Goal: Complete application form

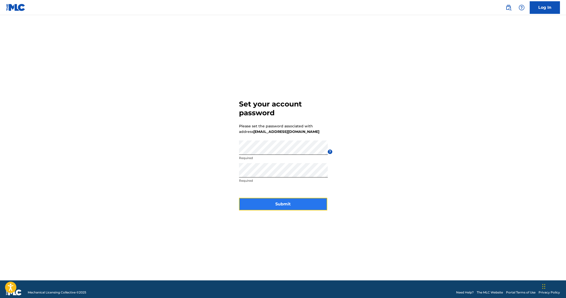
click at [285, 206] on button "Submit" at bounding box center [283, 204] width 88 height 13
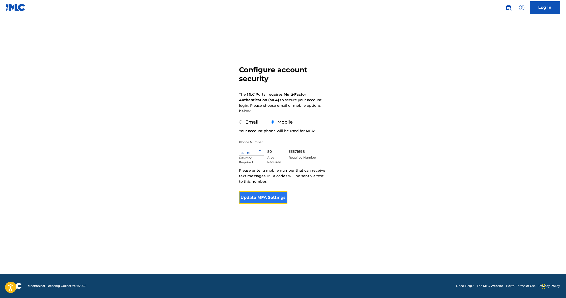
click at [266, 200] on button "Update MFA Settings" at bounding box center [263, 197] width 49 height 13
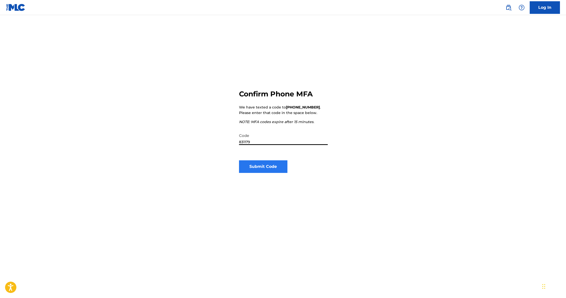
type input "831179"
click at [265, 165] on button "Submit Code" at bounding box center [263, 166] width 49 height 13
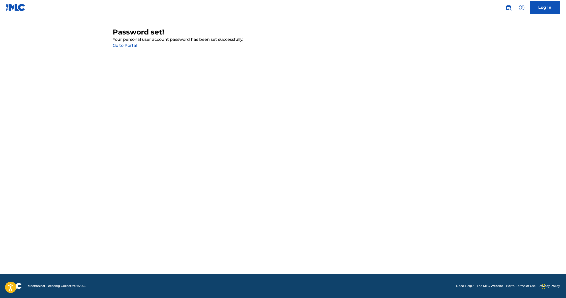
click at [131, 46] on link "Go to Portal" at bounding box center [125, 45] width 24 height 5
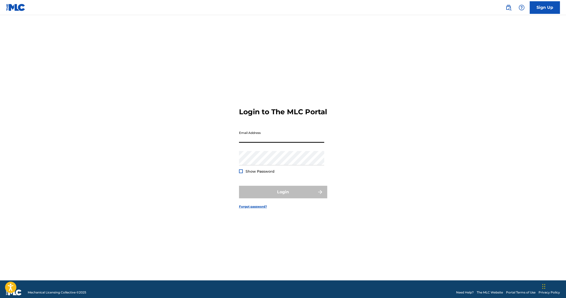
click at [248, 143] on input "Email Address" at bounding box center [281, 135] width 85 height 14
type input "[EMAIL_ADDRESS][DOMAIN_NAME]"
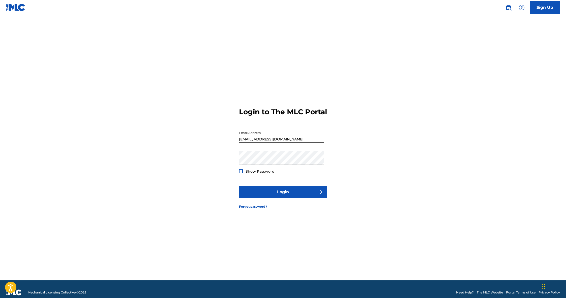
click at [240, 173] on div at bounding box center [241, 172] width 4 height 4
click at [240, 173] on img at bounding box center [240, 171] width 3 height 3
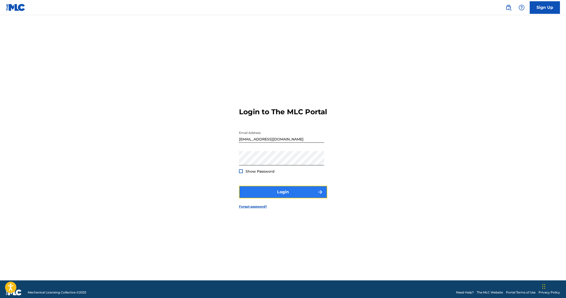
click at [269, 197] on button "Login" at bounding box center [283, 192] width 88 height 13
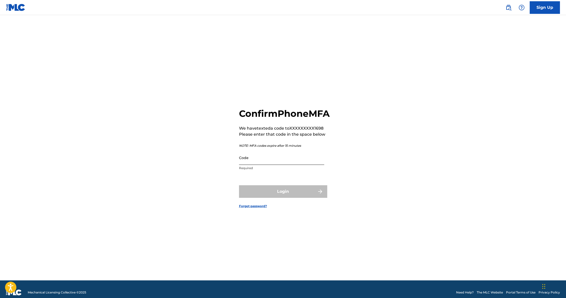
click at [248, 165] on input "Code" at bounding box center [281, 158] width 85 height 14
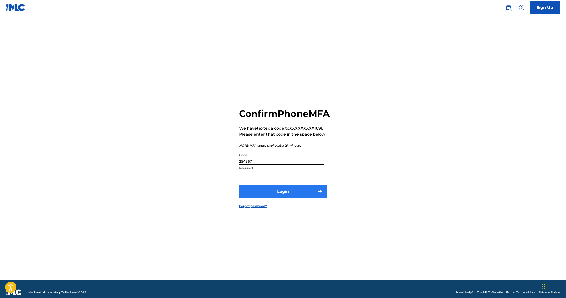
type input "254867"
click at [302, 197] on button "Login" at bounding box center [283, 191] width 88 height 13
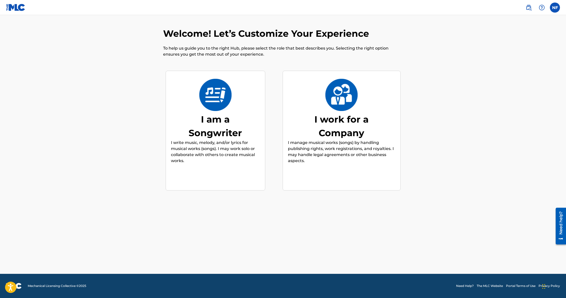
click at [210, 136] on div "I am a Songwriter" at bounding box center [215, 126] width 76 height 27
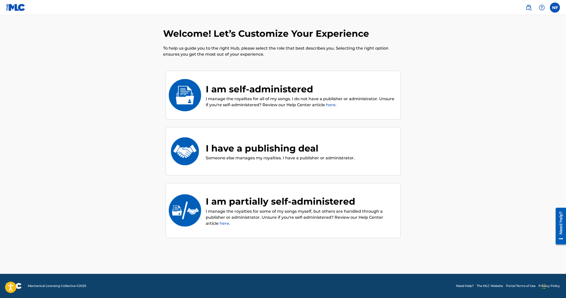
click at [268, 217] on p "I manage the royalties for some of my songs myself, but others are handled thro…" at bounding box center [300, 218] width 189 height 18
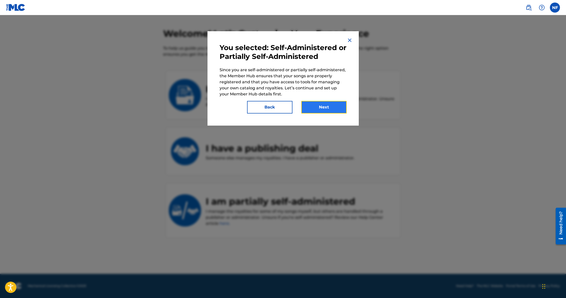
click at [323, 111] on button "Next" at bounding box center [323, 107] width 45 height 13
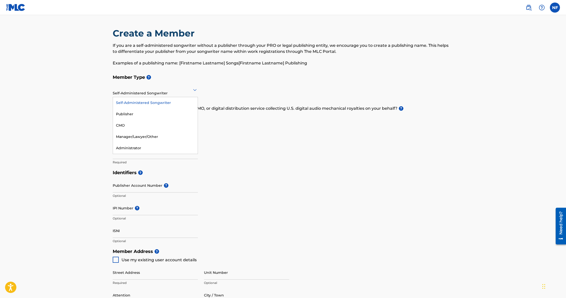
click at [169, 93] on div "Self-Administered Songwriter" at bounding box center [155, 90] width 85 height 12
click at [76, 113] on main "Create a Member If you are a self-administered songwriter without a publisher t…" at bounding box center [283, 241] width 566 height 452
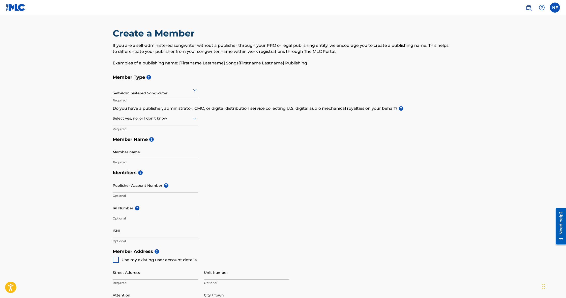
scroll to position [1, 0]
click at [194, 121] on icon at bounding box center [195, 118] width 6 height 6
click at [242, 125] on div "Member Type ? Self-Administered Songwriter Required Do you have a publisher, ad…" at bounding box center [283, 118] width 341 height 95
click at [189, 90] on div at bounding box center [155, 89] width 85 height 6
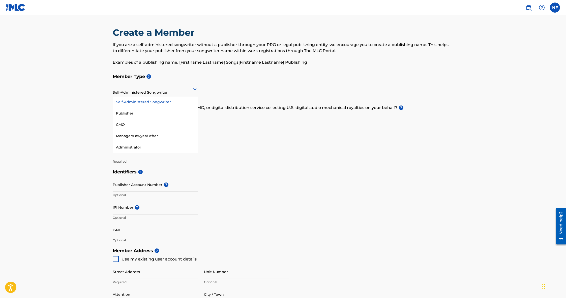
click at [172, 102] on div "Self-Administered Songwriter" at bounding box center [155, 101] width 85 height 11
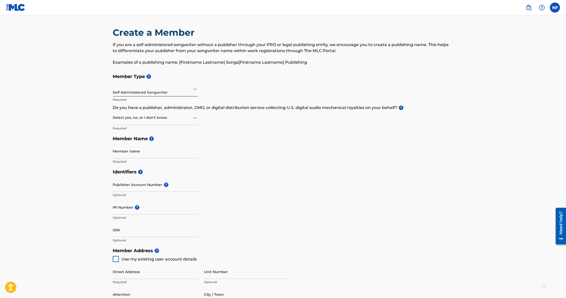
click at [195, 120] on icon at bounding box center [195, 118] width 6 height 6
click at [224, 126] on div "Member Type ? Self-Administered Songwriter Required Do you have a publisher, ad…" at bounding box center [283, 118] width 341 height 95
click at [154, 152] on input "Member name" at bounding box center [155, 151] width 85 height 14
drag, startPoint x: 59, startPoint y: 145, endPoint x: 63, endPoint y: 146, distance: 4.6
click at [59, 145] on main "Create a Member If you are a self-administered songwriter without a publisher t…" at bounding box center [283, 240] width 566 height 452
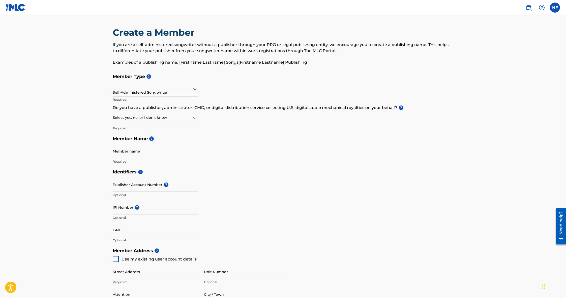
click at [121, 151] on input "Member name" at bounding box center [155, 151] width 85 height 14
type input "[PERSON_NAME]"
click at [70, 167] on main "Create a Member If you are a self-administered songwriter without a publisher t…" at bounding box center [283, 240] width 566 height 452
click at [185, 120] on div at bounding box center [155, 118] width 85 height 6
click at [142, 153] on div "I don't know" at bounding box center [155, 153] width 85 height 11
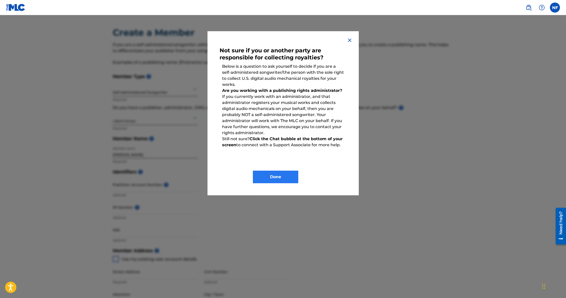
scroll to position [0, 0]
click at [285, 179] on button "Done" at bounding box center [275, 177] width 45 height 13
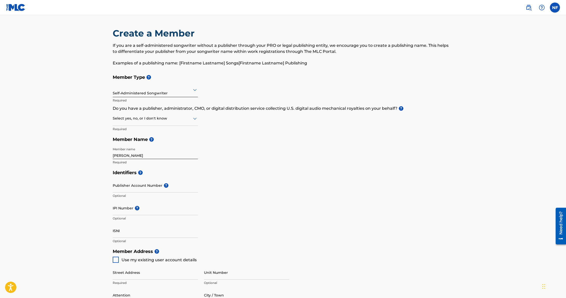
click at [163, 119] on div at bounding box center [155, 118] width 85 height 6
click at [150, 129] on div "Yes" at bounding box center [155, 131] width 85 height 11
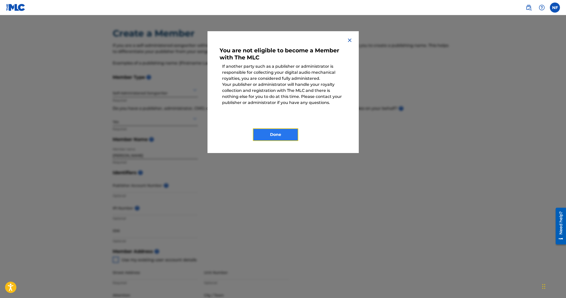
click at [283, 136] on button "Done" at bounding box center [275, 134] width 45 height 13
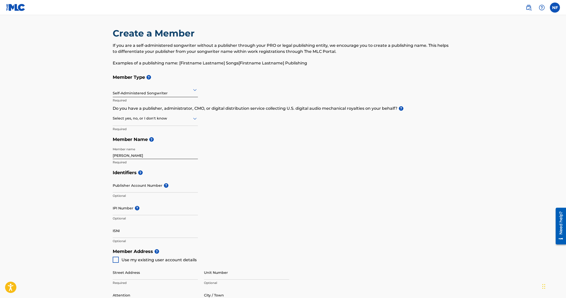
click at [171, 119] on div at bounding box center [155, 118] width 85 height 6
click at [142, 141] on div "No" at bounding box center [155, 142] width 85 height 11
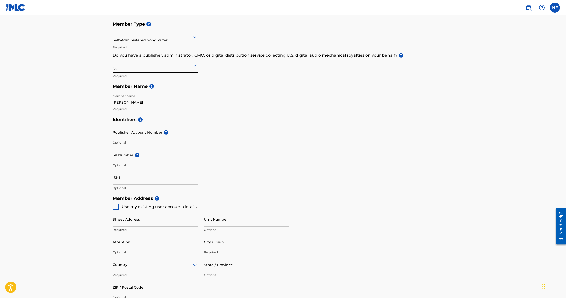
scroll to position [53, 0]
click at [120, 156] on input "IPI Number ?" at bounding box center [155, 155] width 85 height 14
paste input "01047740954"
type input "01047740954"
click at [94, 180] on main "Create a Member If you are a self-administered songwriter without a publisher t…" at bounding box center [283, 188] width 566 height 452
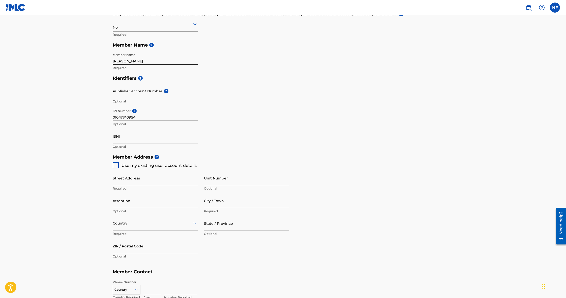
scroll to position [98, 0]
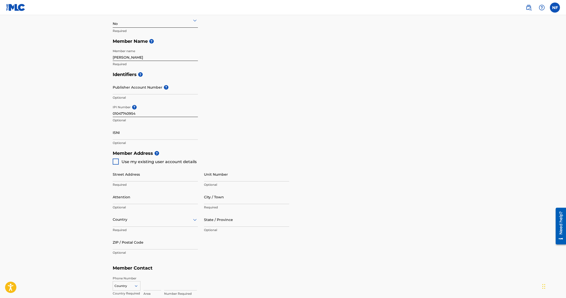
click at [116, 161] on div at bounding box center [116, 162] width 6 height 6
type input "10-7 Nakamachi"
type input "[PERSON_NAME]"
type input "Gunma"
type input "374-0029"
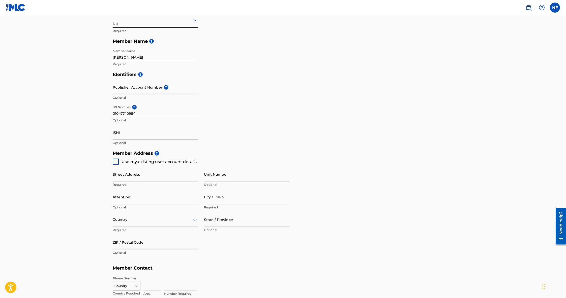
type input "80"
type input "33571698"
type input "[EMAIL_ADDRESS][DOMAIN_NAME]"
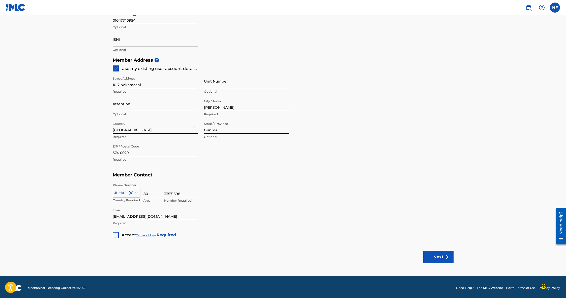
scroll to position [193, 0]
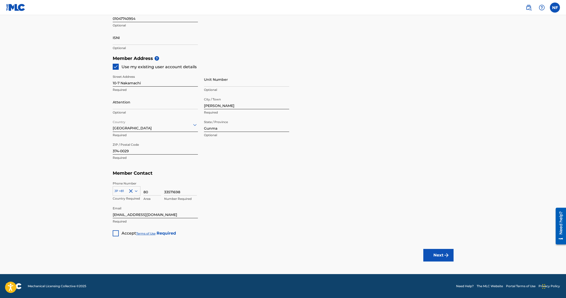
click at [116, 234] on div at bounding box center [116, 233] width 6 height 6
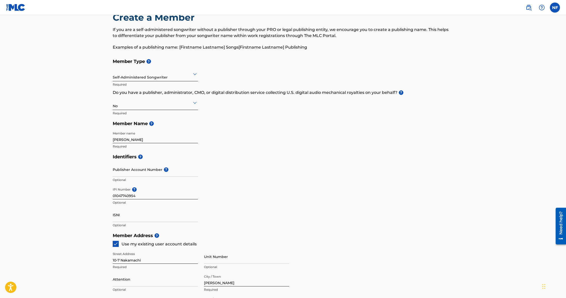
scroll to position [0, 0]
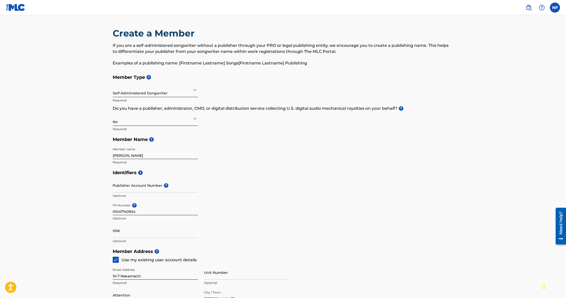
click at [195, 121] on icon at bounding box center [195, 119] width 6 height 6
click at [310, 149] on div "Member Type ? Self-Administered Songwriter Required Do you have a publisher, ad…" at bounding box center [283, 119] width 341 height 95
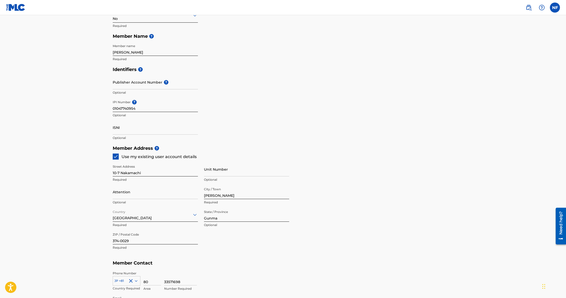
scroll to position [193, 0]
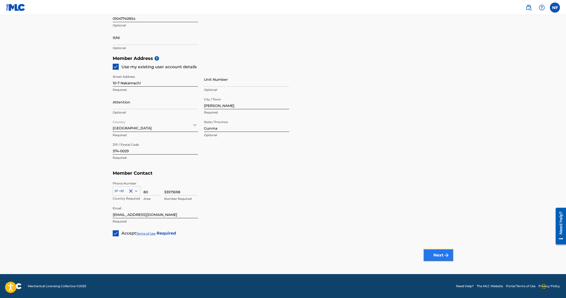
click at [442, 255] on button "Next" at bounding box center [438, 255] width 30 height 13
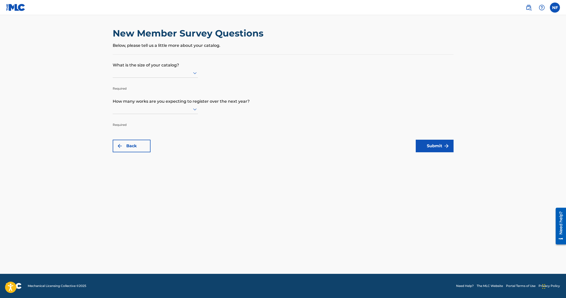
click at [192, 72] on icon at bounding box center [195, 73] width 6 height 6
click at [175, 81] on div "Up to 100" at bounding box center [155, 83] width 85 height 11
click at [192, 111] on icon at bounding box center [195, 109] width 6 height 6
click at [188, 118] on div "Up to 100" at bounding box center [155, 119] width 85 height 11
